Goal: Information Seeking & Learning: Learn about a topic

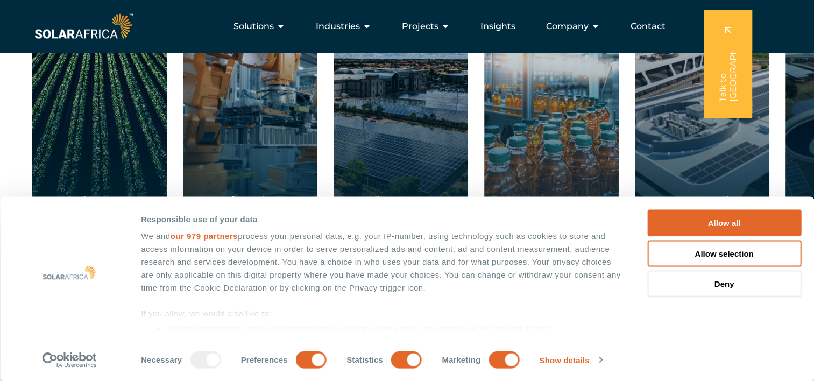
scroll to position [1722, 0]
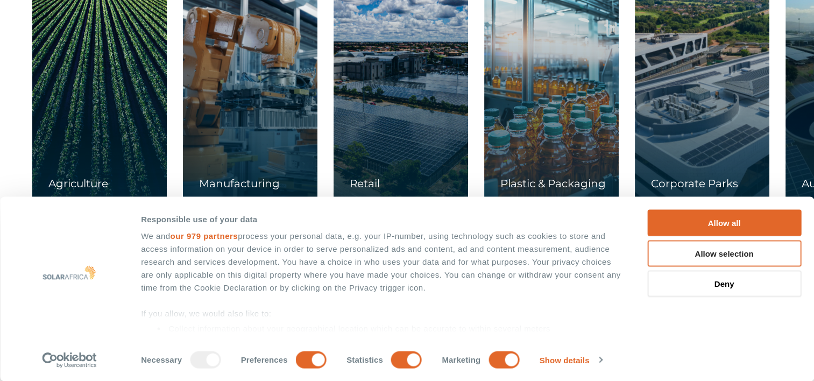
click at [723, 254] on button "Allow selection" at bounding box center [724, 253] width 154 height 26
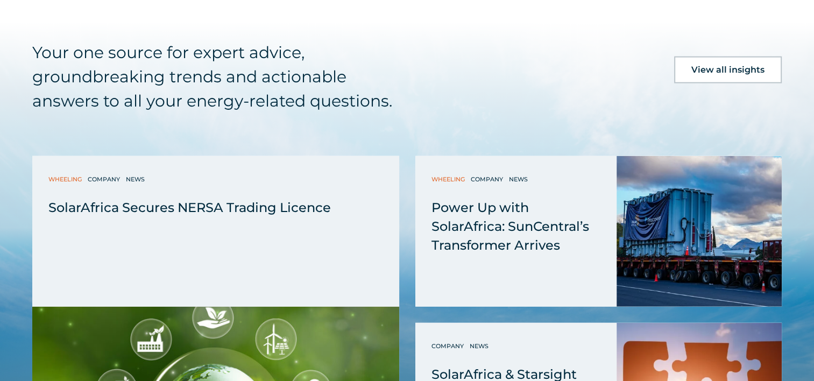
scroll to position [2690, 0]
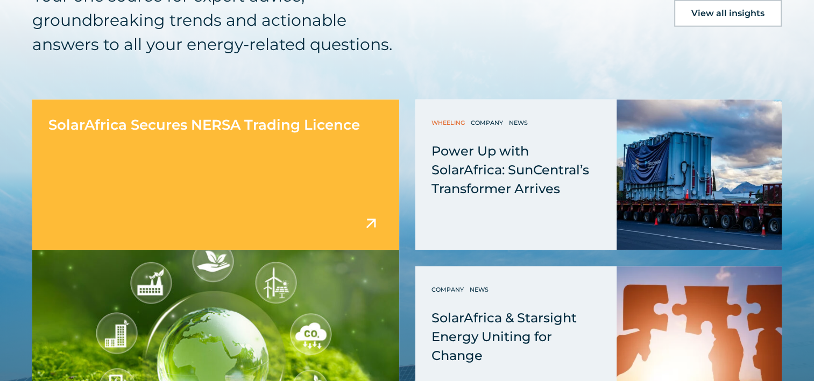
click at [271, 128] on span "SolarAfrica Secures NERSA Trading Licence" at bounding box center [204, 124] width 312 height 17
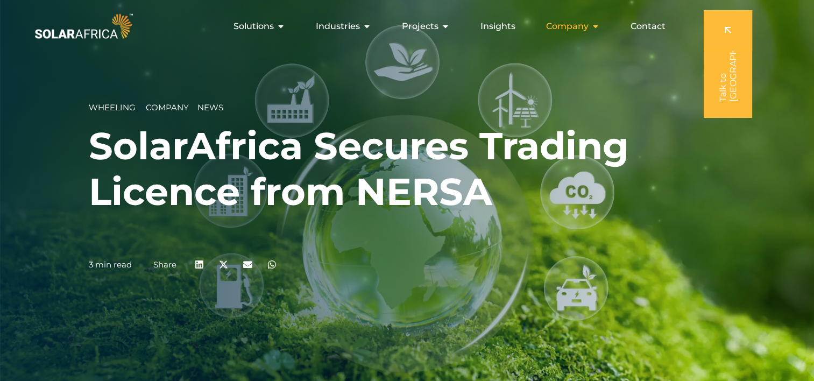
click at [579, 25] on span "Company" at bounding box center [567, 26] width 43 height 13
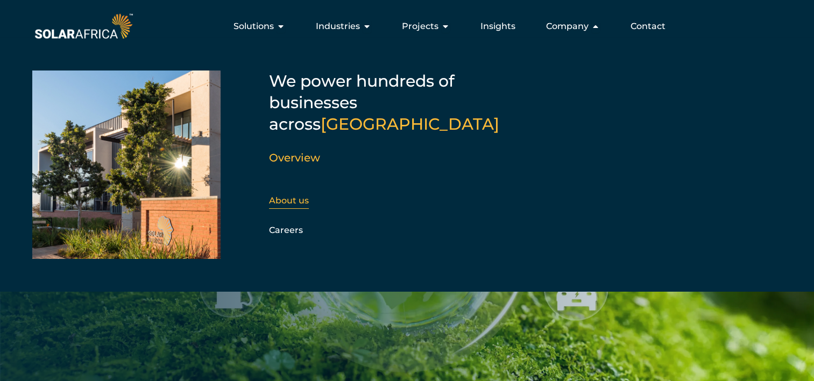
click at [295, 195] on link "About us" at bounding box center [289, 200] width 40 height 10
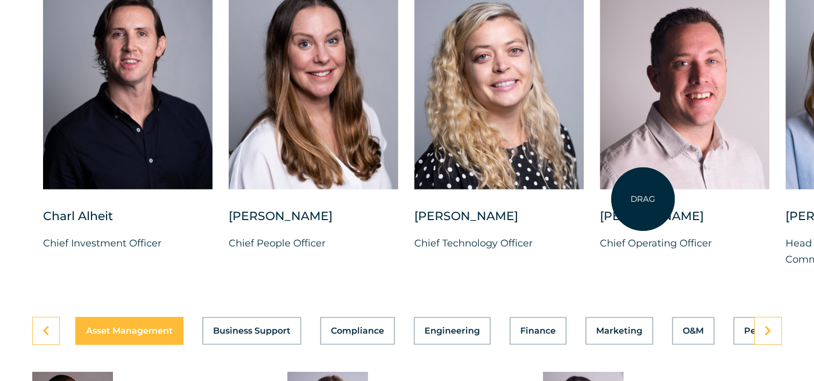
scroll to position [2798, 0]
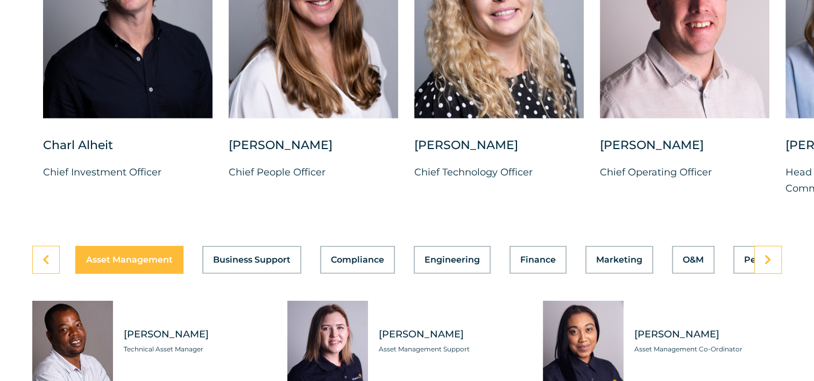
drag, startPoint x: 501, startPoint y: 380, endPoint x: 541, endPoint y: 380, distance: 39.8
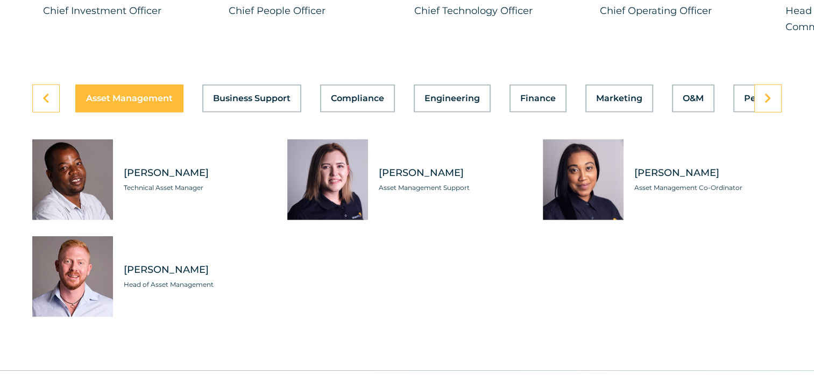
scroll to position [3044, 0]
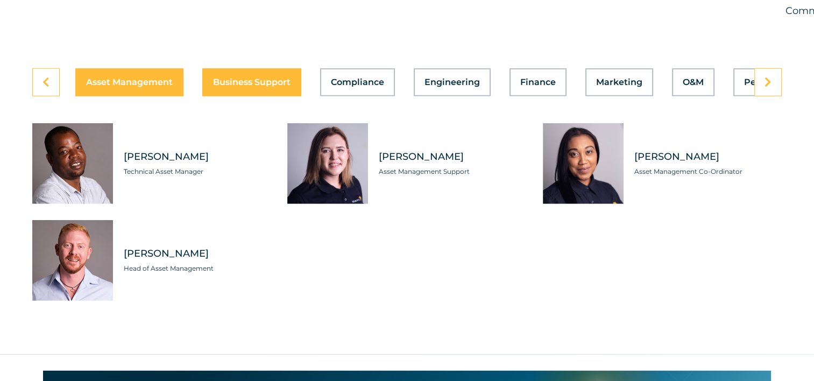
click at [258, 78] on span "Business Support" at bounding box center [251, 82] width 77 height 9
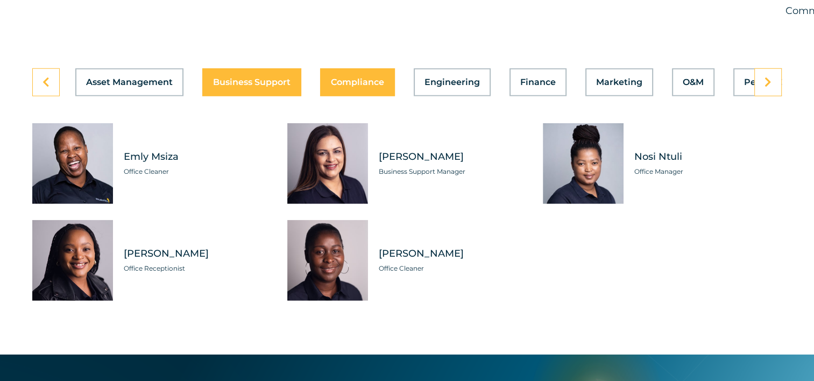
click at [366, 78] on span "Compliance" at bounding box center [357, 82] width 53 height 9
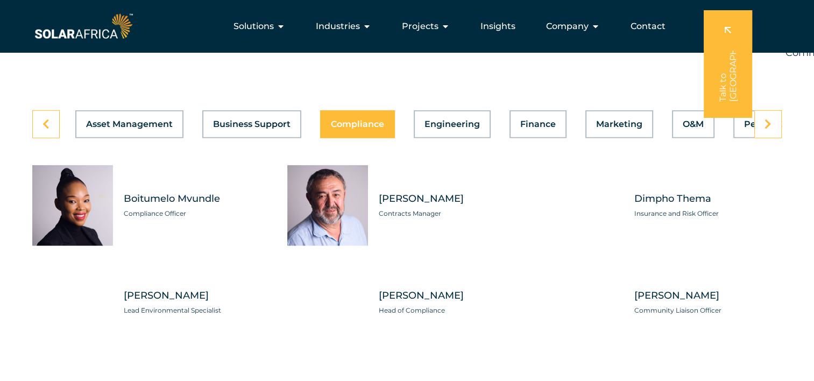
scroll to position [2937, 0]
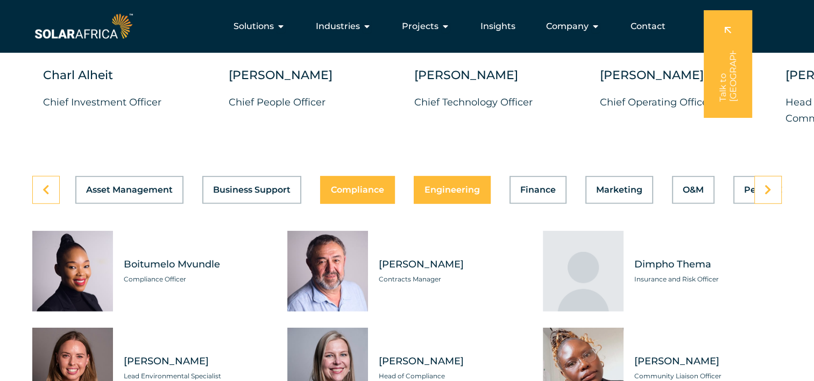
click at [445, 186] on span "Engineering" at bounding box center [452, 190] width 55 height 9
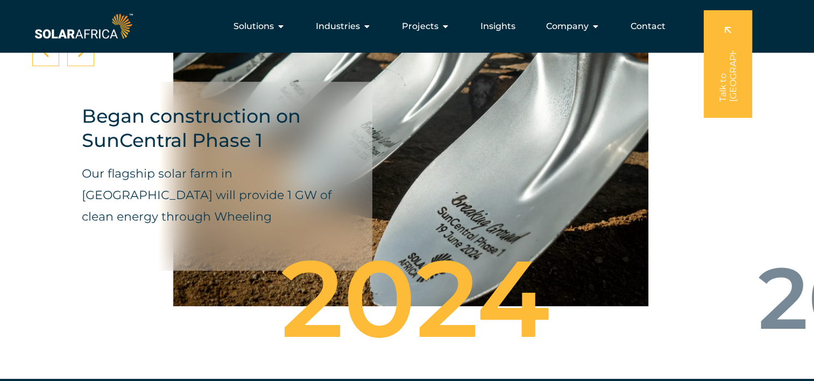
scroll to position [3905, 0]
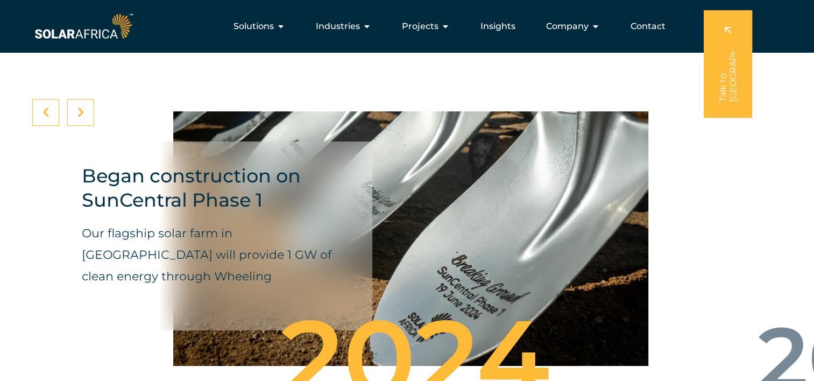
click at [87, 99] on div at bounding box center [80, 112] width 27 height 27
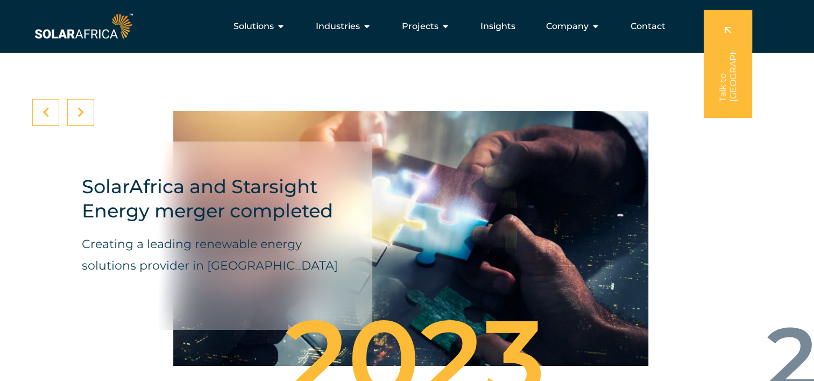
click at [87, 99] on div at bounding box center [80, 112] width 27 height 27
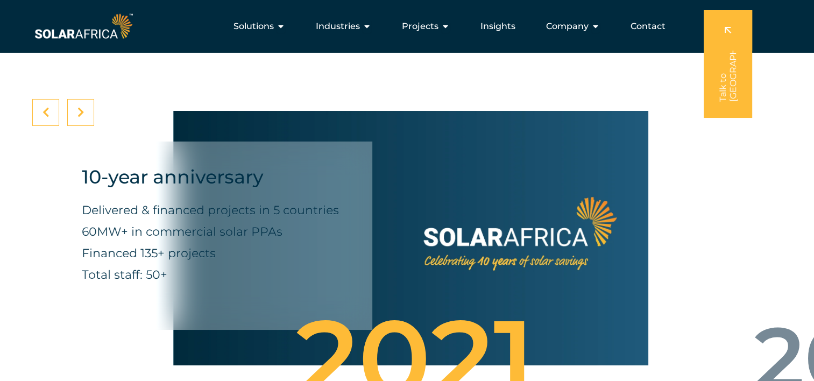
click at [87, 99] on div at bounding box center [80, 112] width 27 height 27
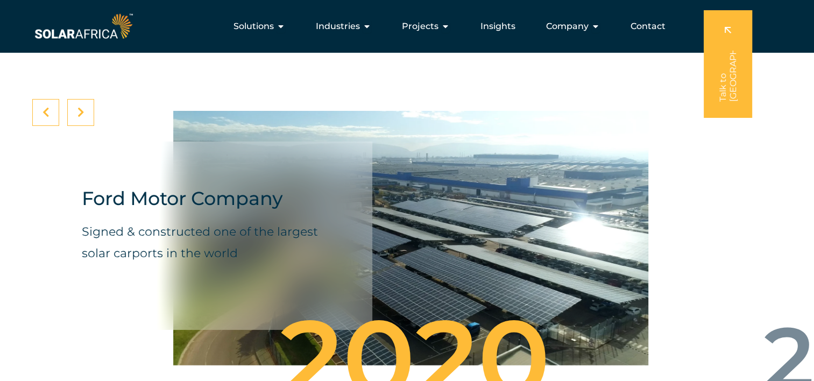
click at [87, 99] on div at bounding box center [80, 112] width 27 height 27
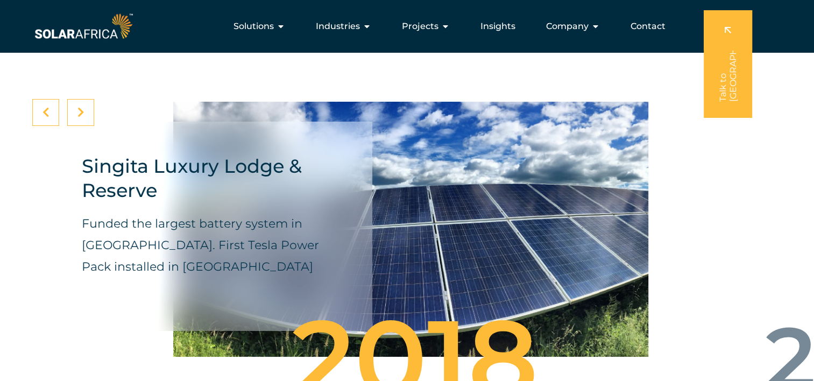
click at [87, 99] on div at bounding box center [80, 112] width 27 height 27
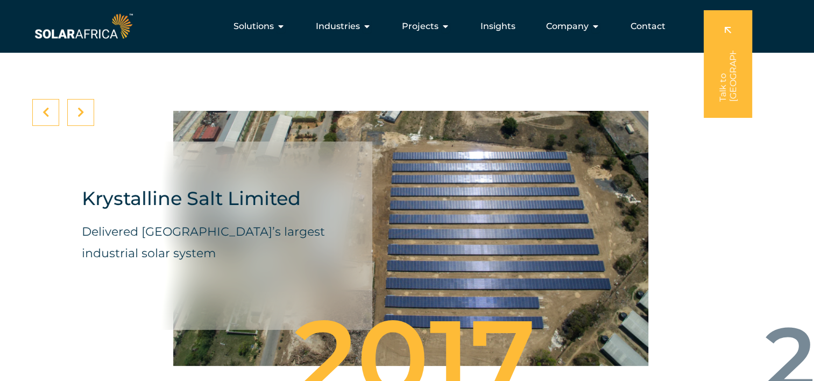
click at [87, 99] on div at bounding box center [80, 112] width 27 height 27
